Goal: Task Accomplishment & Management: Manage account settings

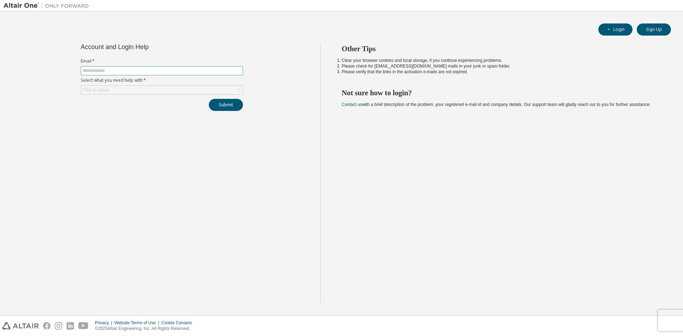
click at [120, 69] on input "text" at bounding box center [162, 71] width 159 height 6
type input "**********"
click at [237, 90] on icon at bounding box center [238, 89] width 7 height 7
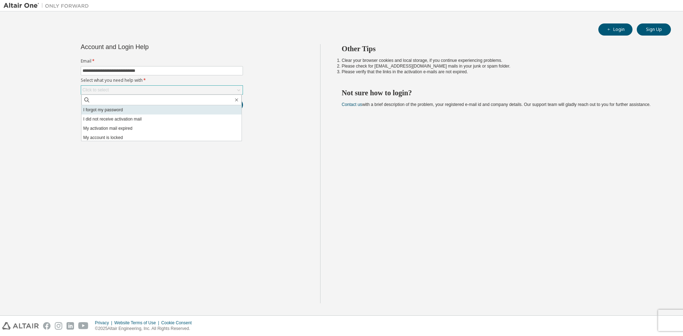
click at [99, 112] on li "I forgot my password" at bounding box center [161, 109] width 160 height 9
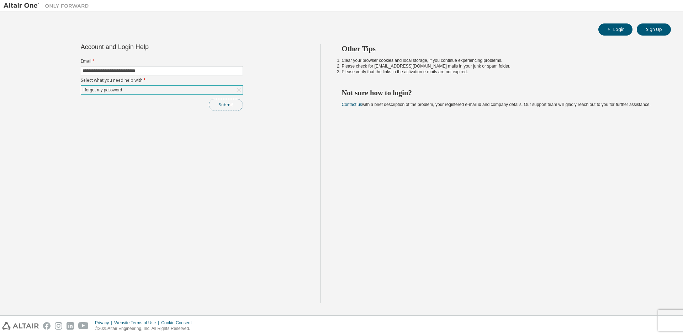
click at [219, 104] on button "Submit" at bounding box center [226, 105] width 34 height 12
click at [231, 105] on button "Submit" at bounding box center [226, 105] width 34 height 12
click at [229, 102] on button "Submit" at bounding box center [226, 105] width 34 height 12
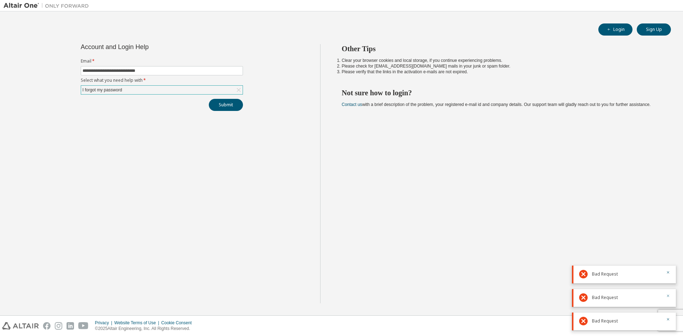
click at [667, 294] on icon "button" at bounding box center [668, 296] width 4 height 4
click at [669, 317] on icon "button" at bounding box center [668, 319] width 4 height 4
click at [669, 317] on body "**********" at bounding box center [341, 168] width 683 height 336
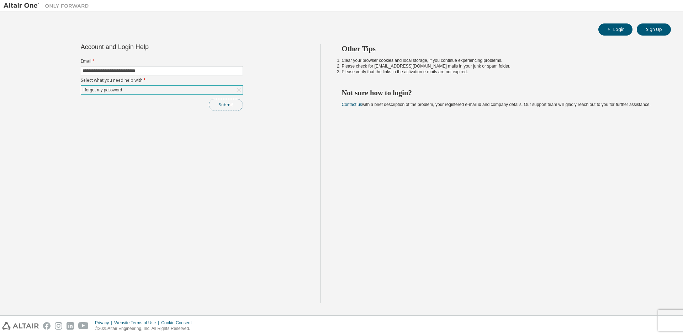
click at [228, 101] on button "Submit" at bounding box center [226, 105] width 34 height 12
click at [221, 102] on button "Submit" at bounding box center [226, 105] width 34 height 12
